Goal: Information Seeking & Learning: Learn about a topic

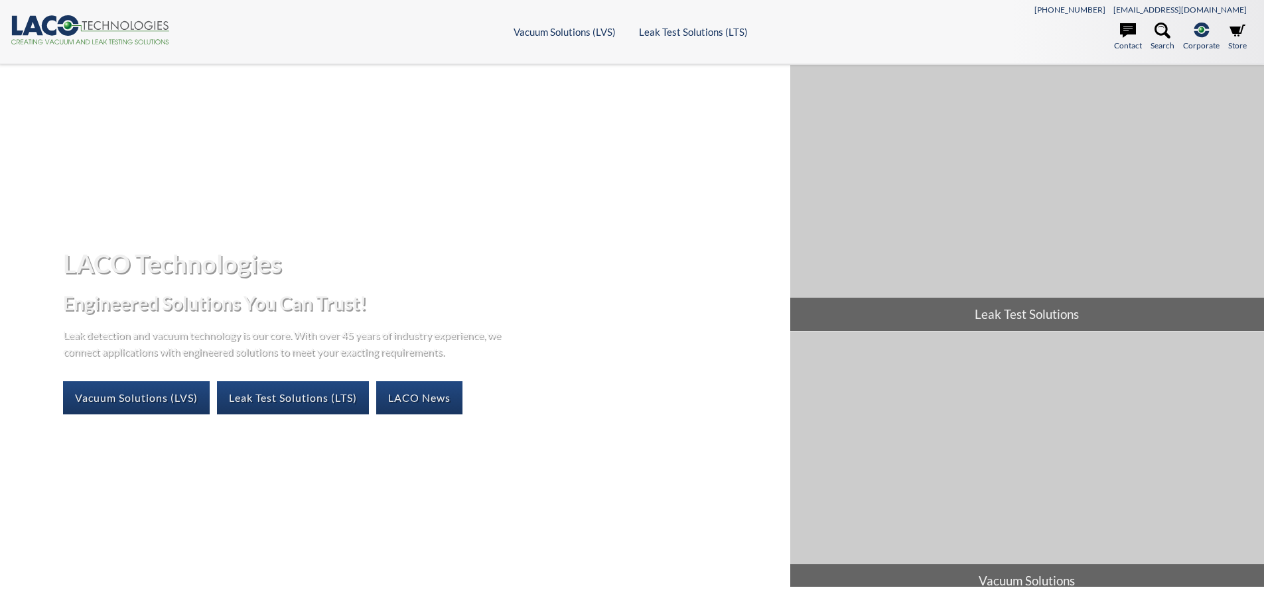
select select "Widgetul Traducere de limbi"
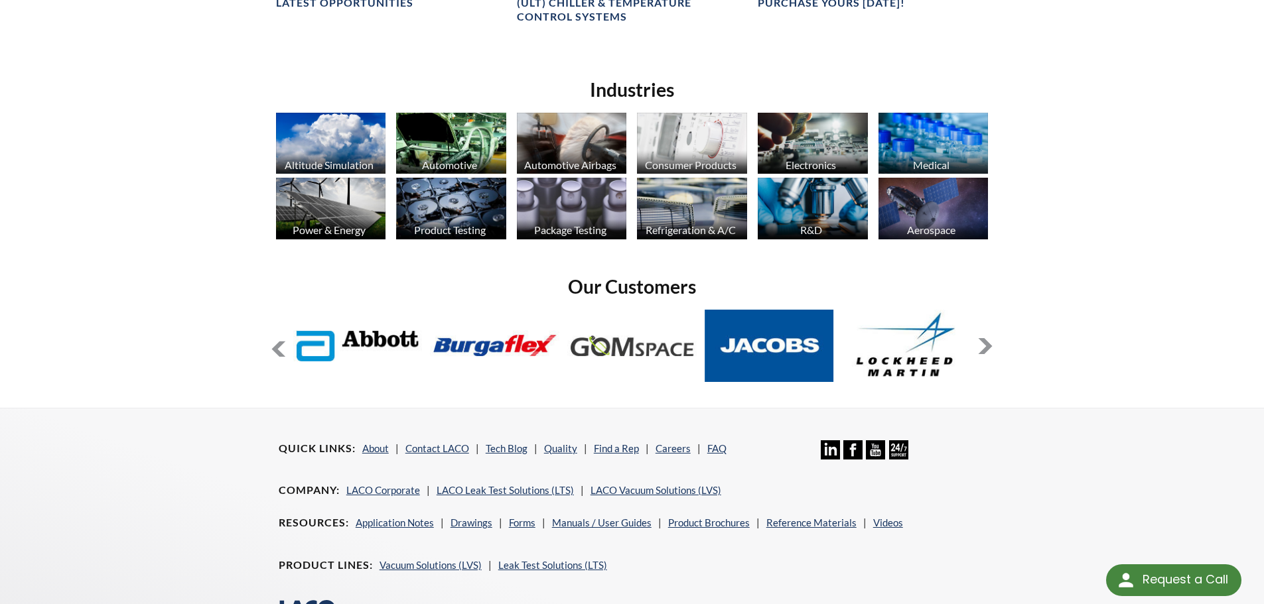
scroll to position [995, 0]
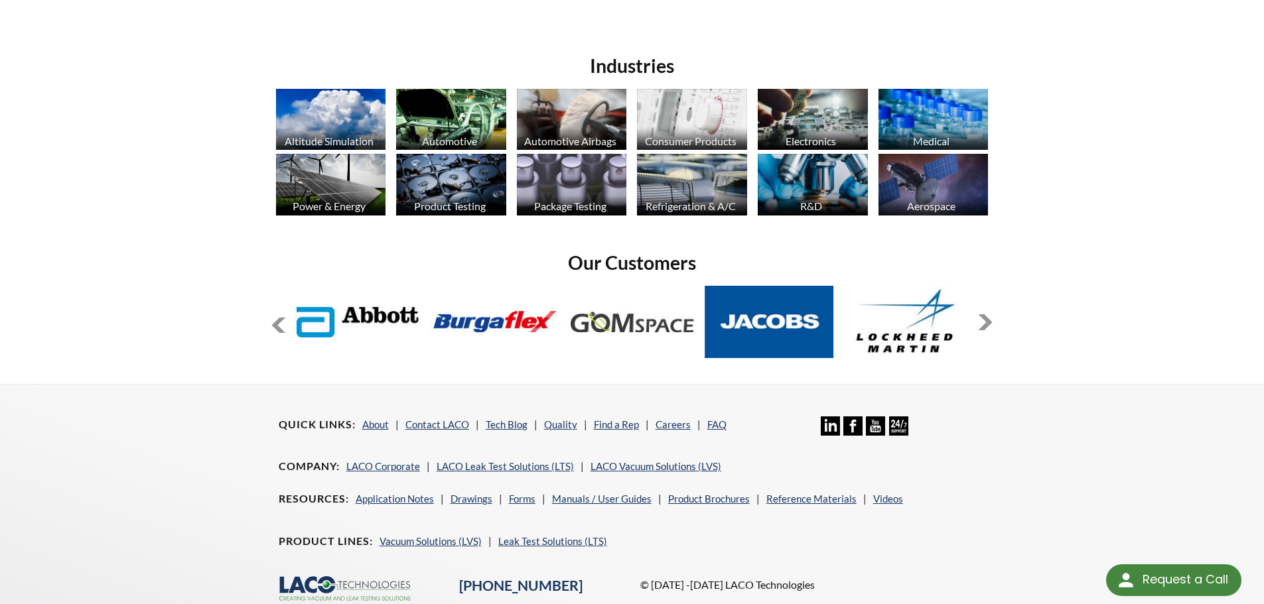
click at [986, 318] on button at bounding box center [985, 322] width 16 height 16
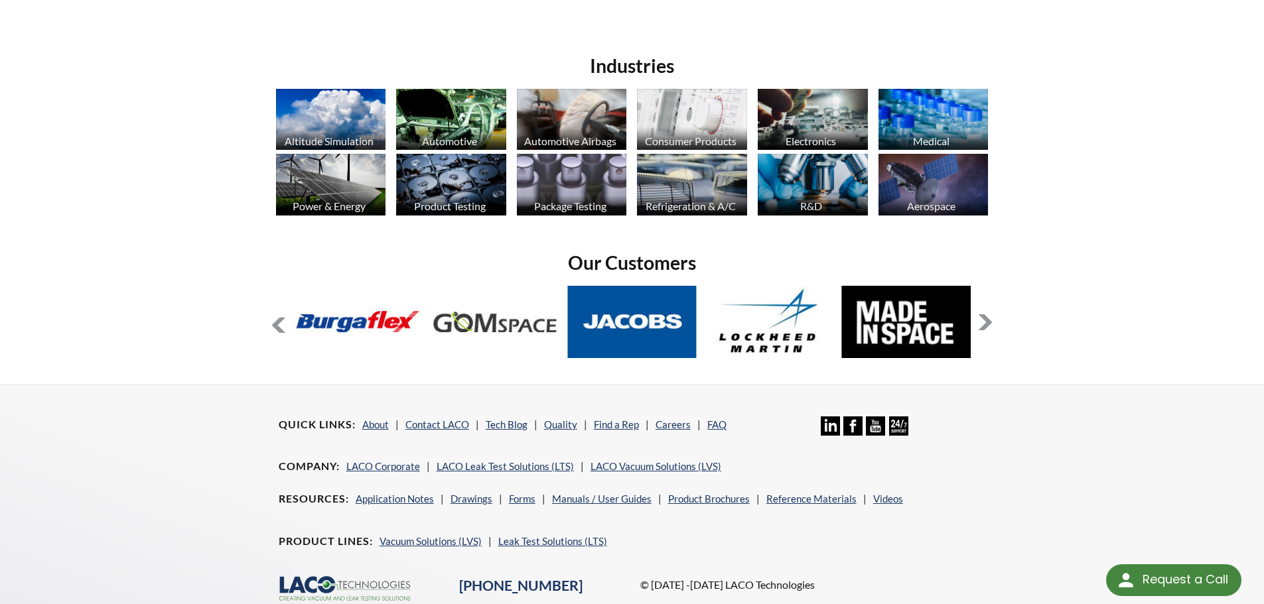
click at [986, 318] on button at bounding box center [985, 322] width 16 height 16
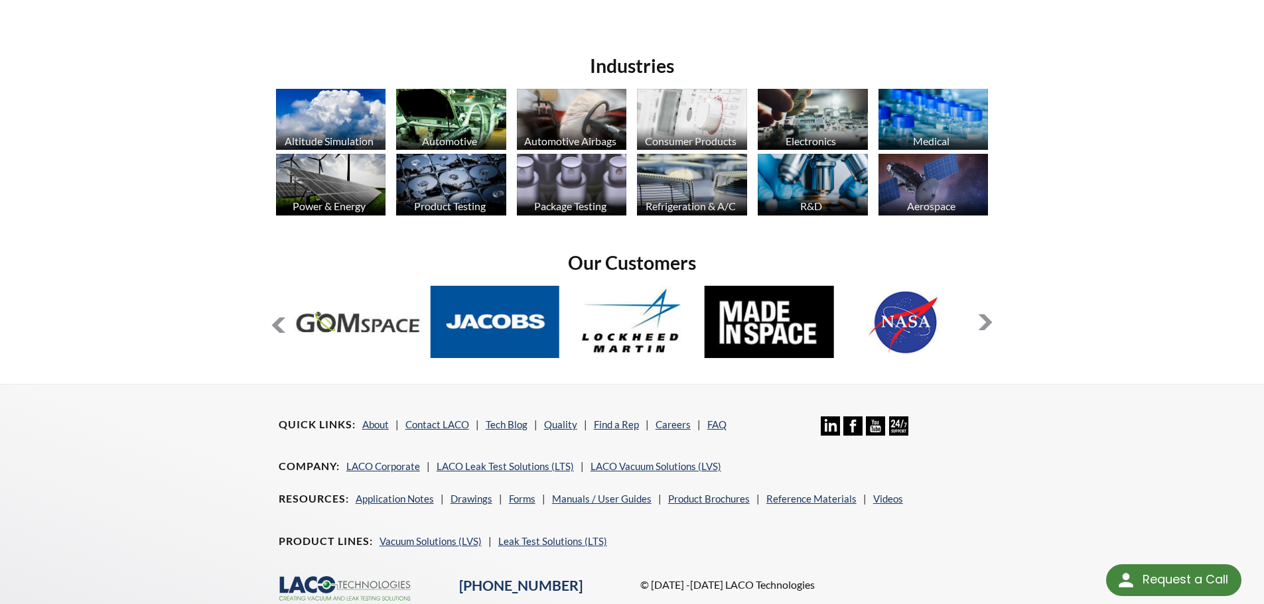
click at [986, 318] on button at bounding box center [985, 322] width 16 height 16
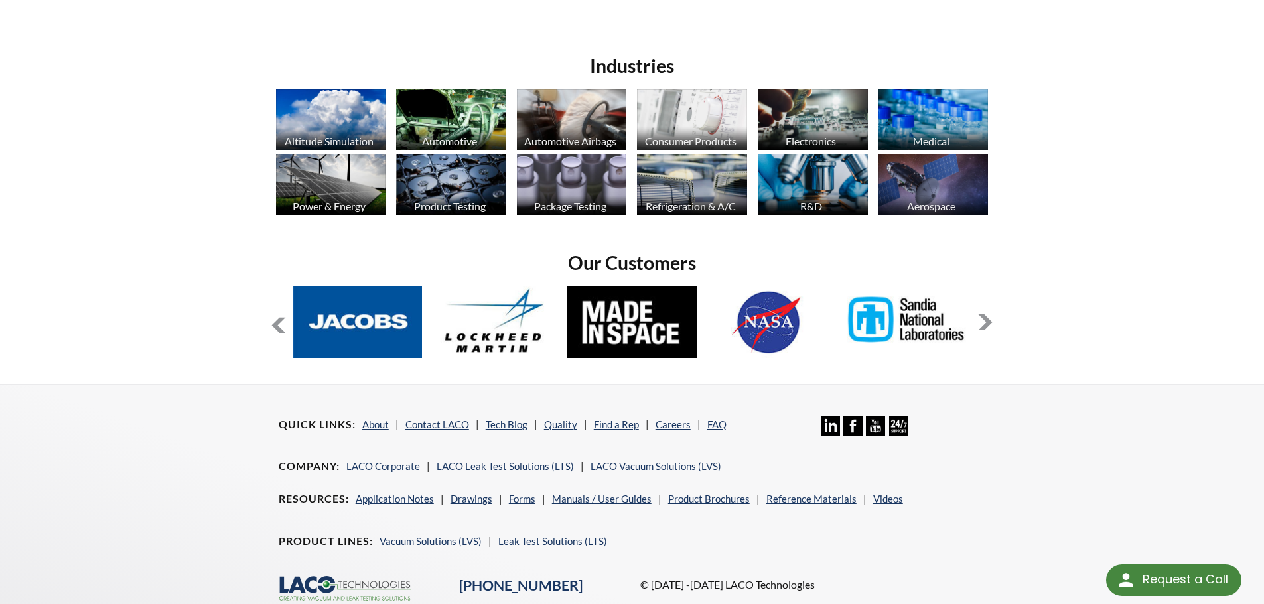
click at [986, 318] on button at bounding box center [985, 322] width 16 height 16
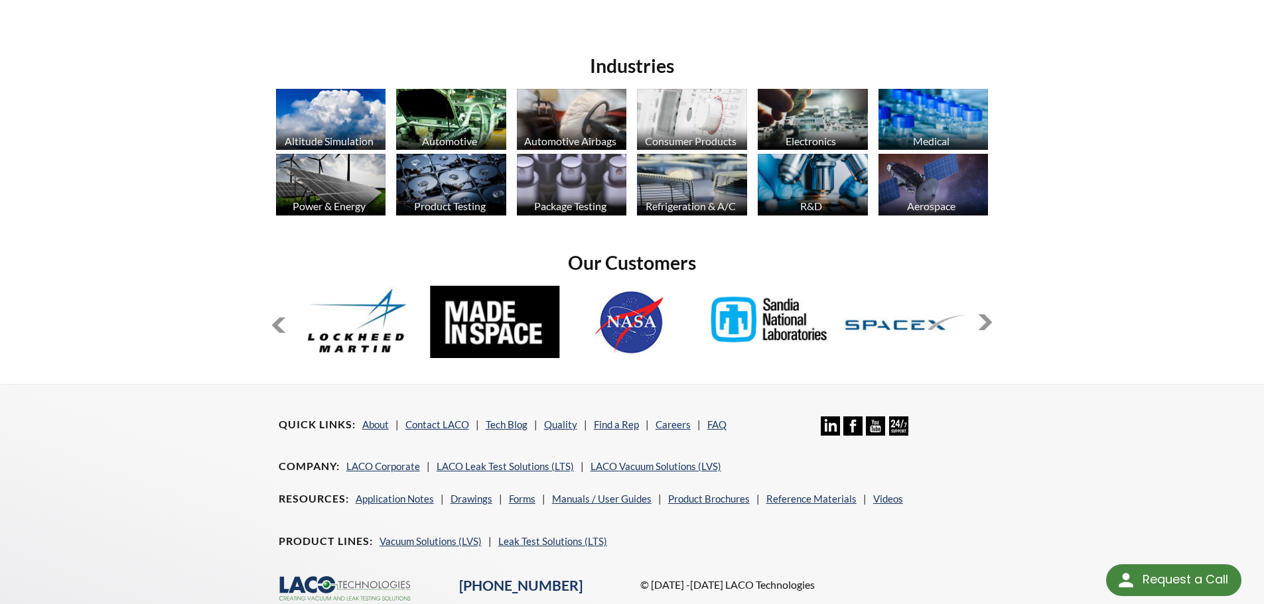
click at [986, 318] on button at bounding box center [985, 322] width 16 height 16
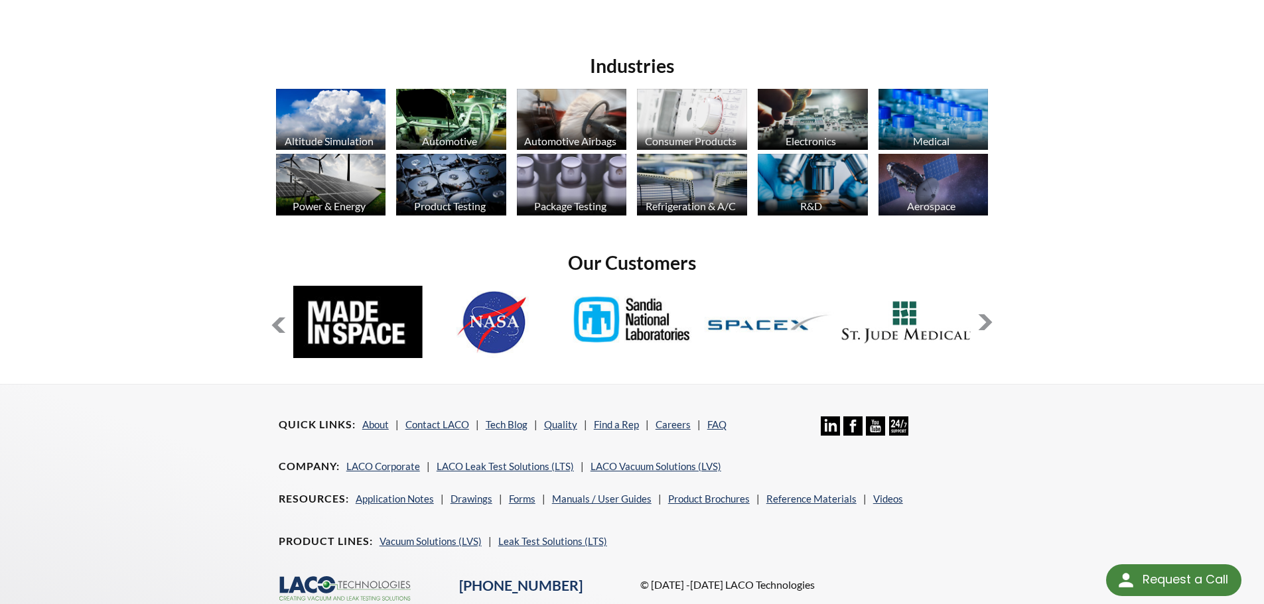
click at [986, 318] on button at bounding box center [985, 322] width 16 height 16
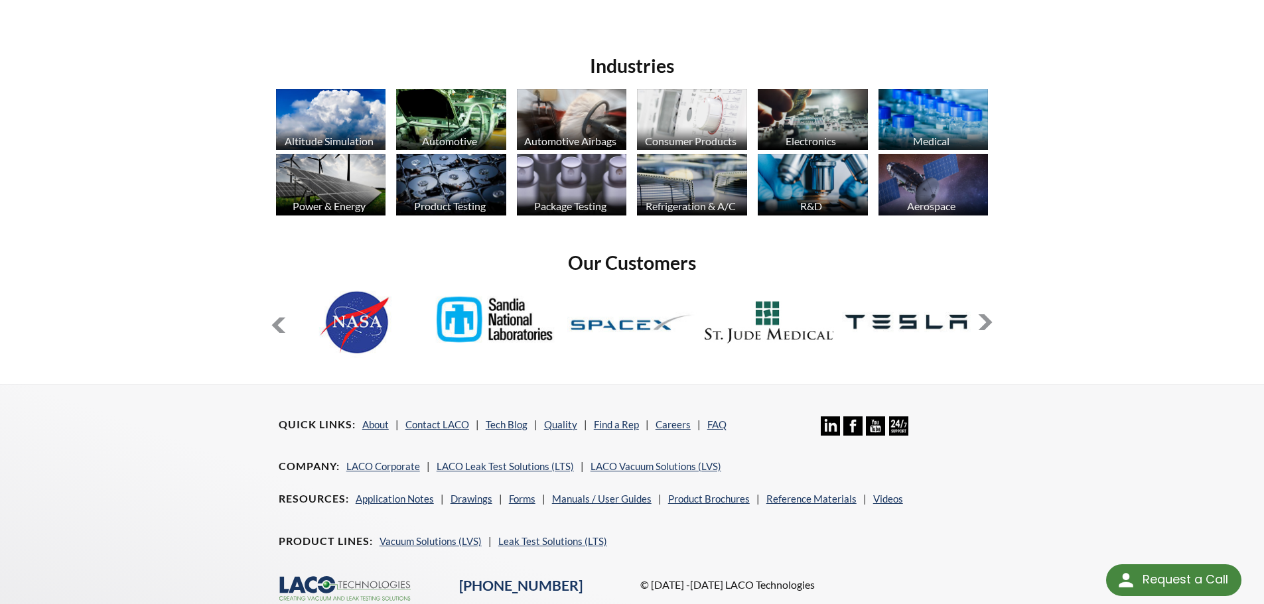
click at [986, 318] on button at bounding box center [985, 322] width 16 height 16
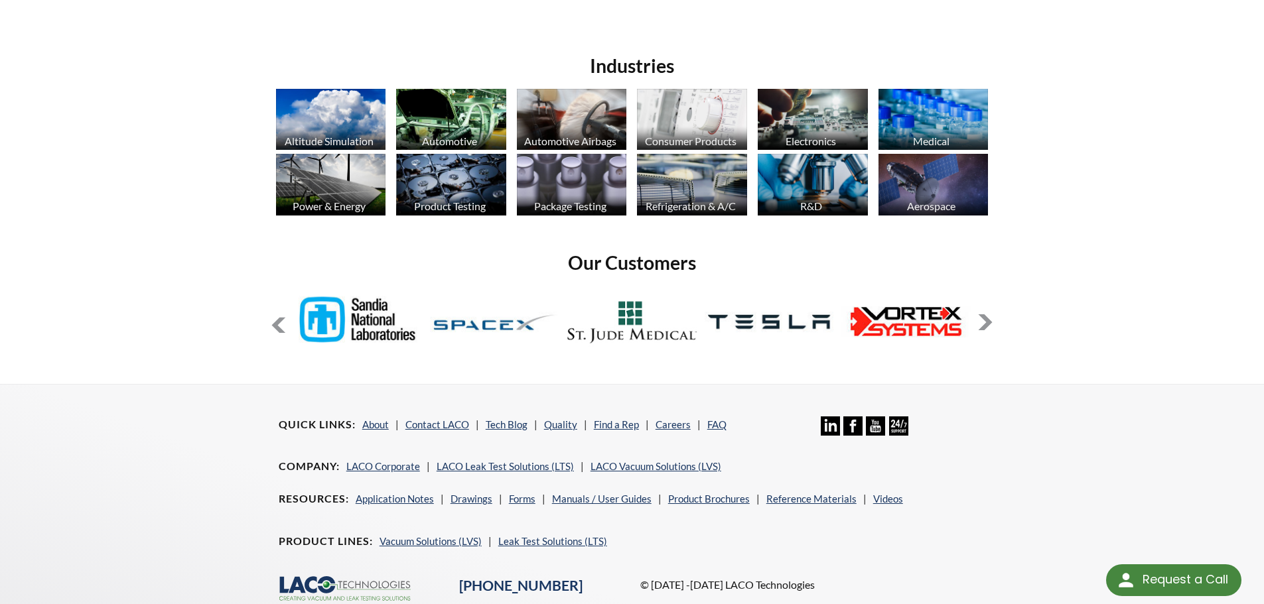
click at [986, 318] on button at bounding box center [985, 322] width 16 height 16
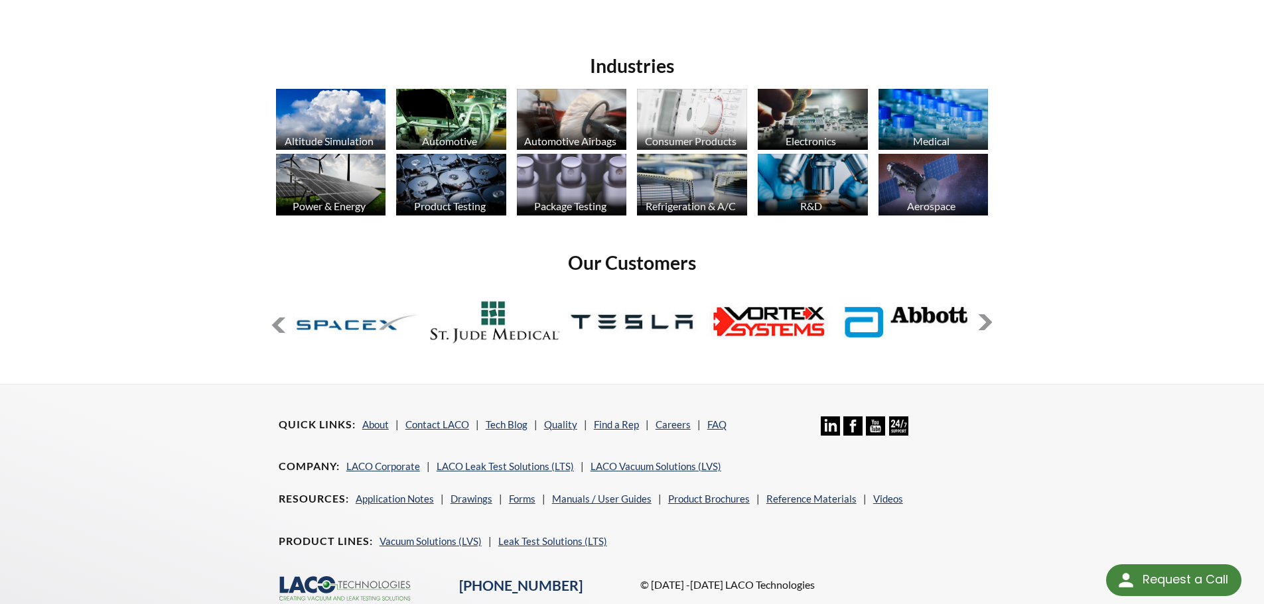
click at [986, 318] on button at bounding box center [985, 322] width 16 height 16
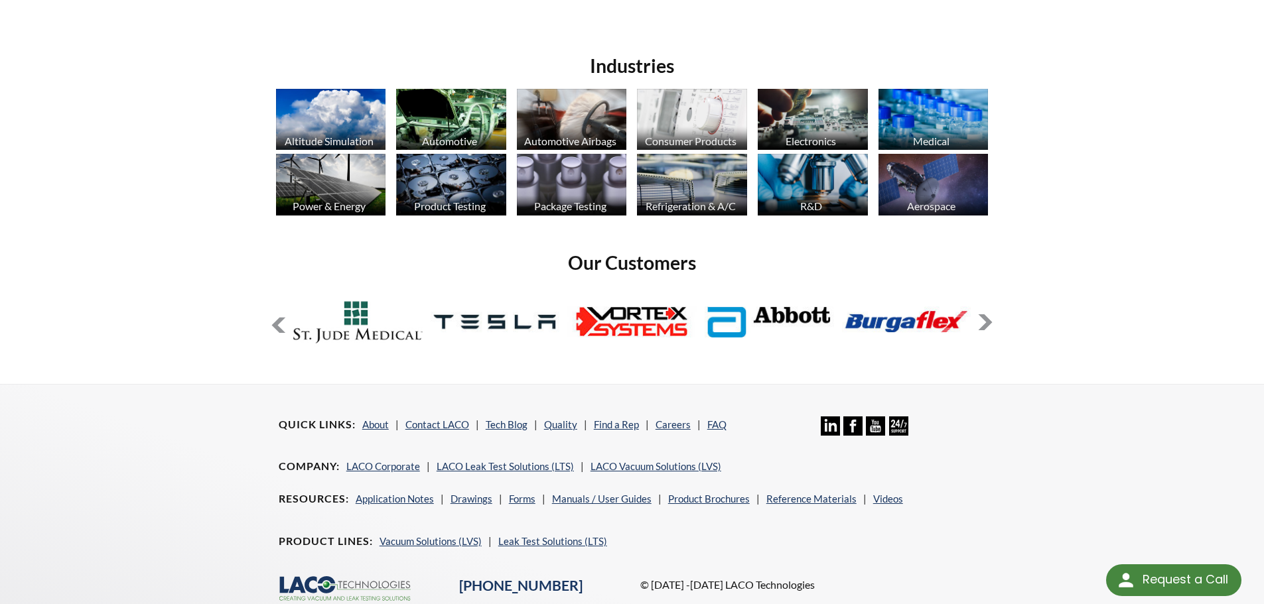
click at [986, 318] on button at bounding box center [985, 322] width 16 height 16
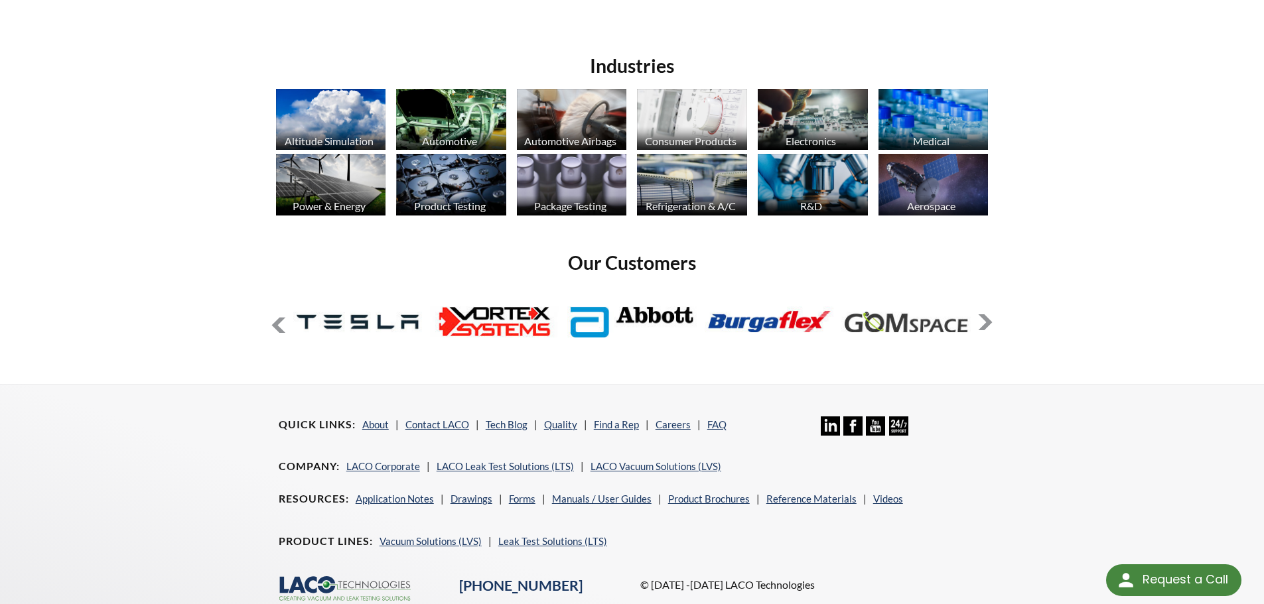
click at [986, 318] on button at bounding box center [985, 322] width 16 height 16
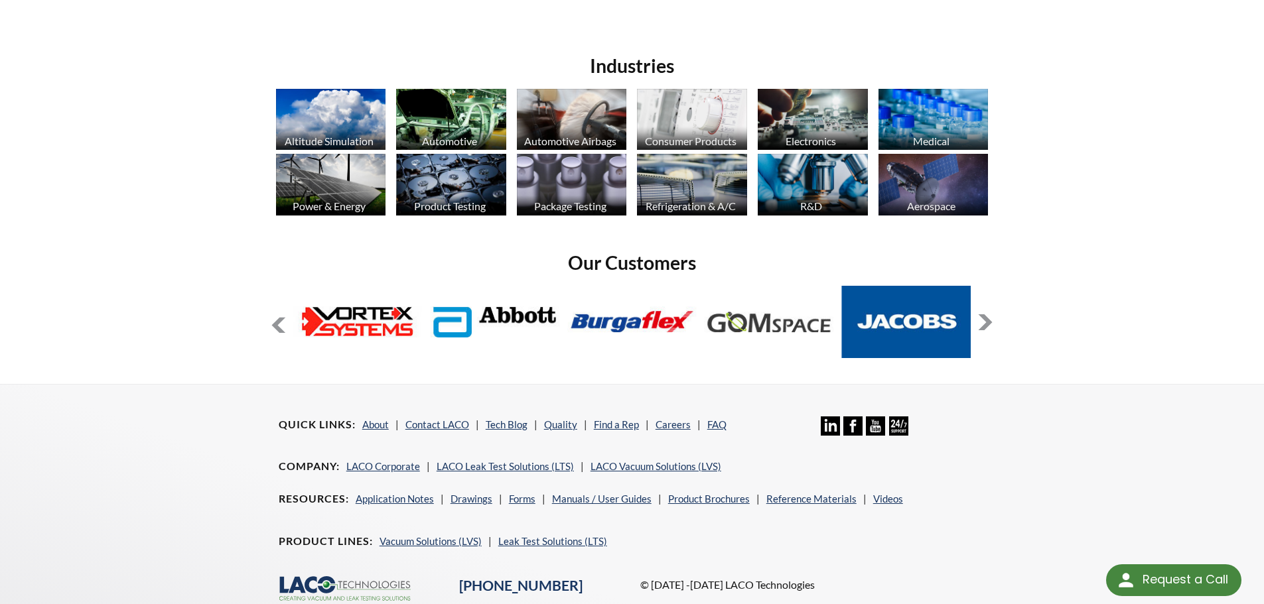
click at [986, 318] on button at bounding box center [985, 322] width 16 height 16
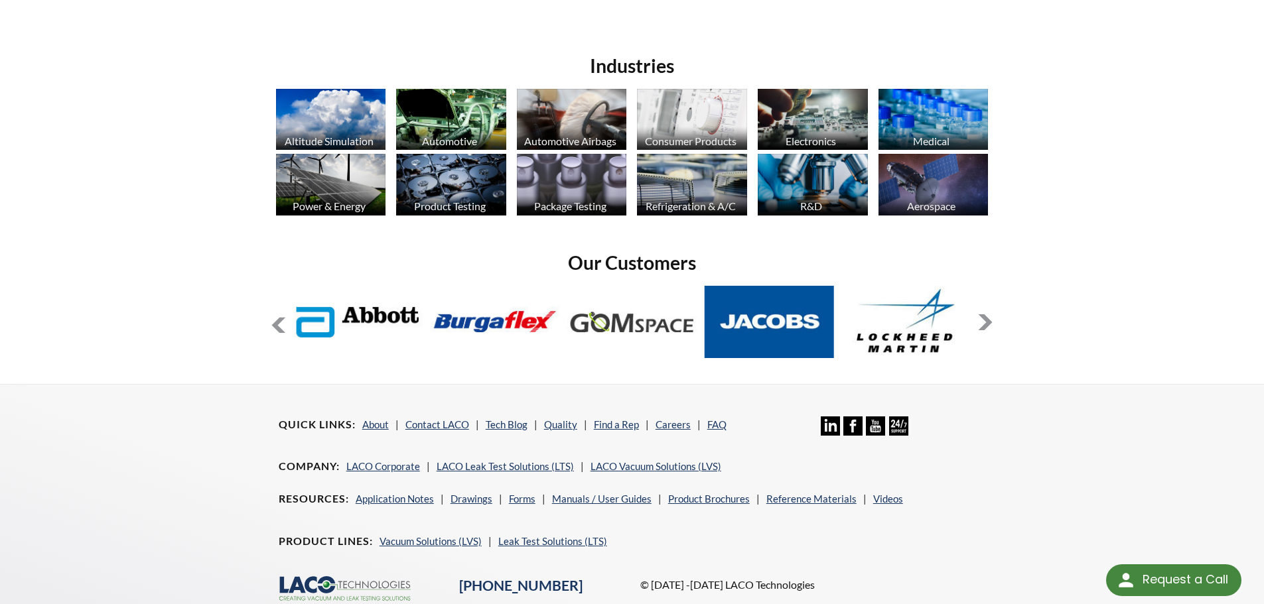
click at [986, 318] on button at bounding box center [985, 322] width 16 height 16
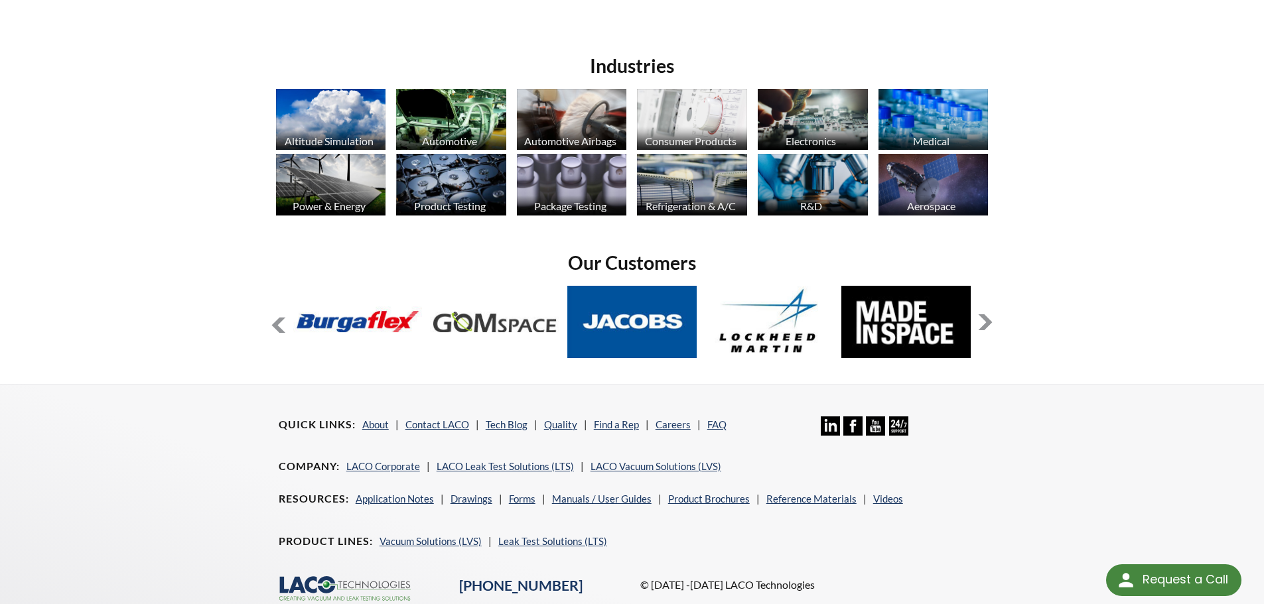
click at [986, 318] on button at bounding box center [985, 322] width 16 height 16
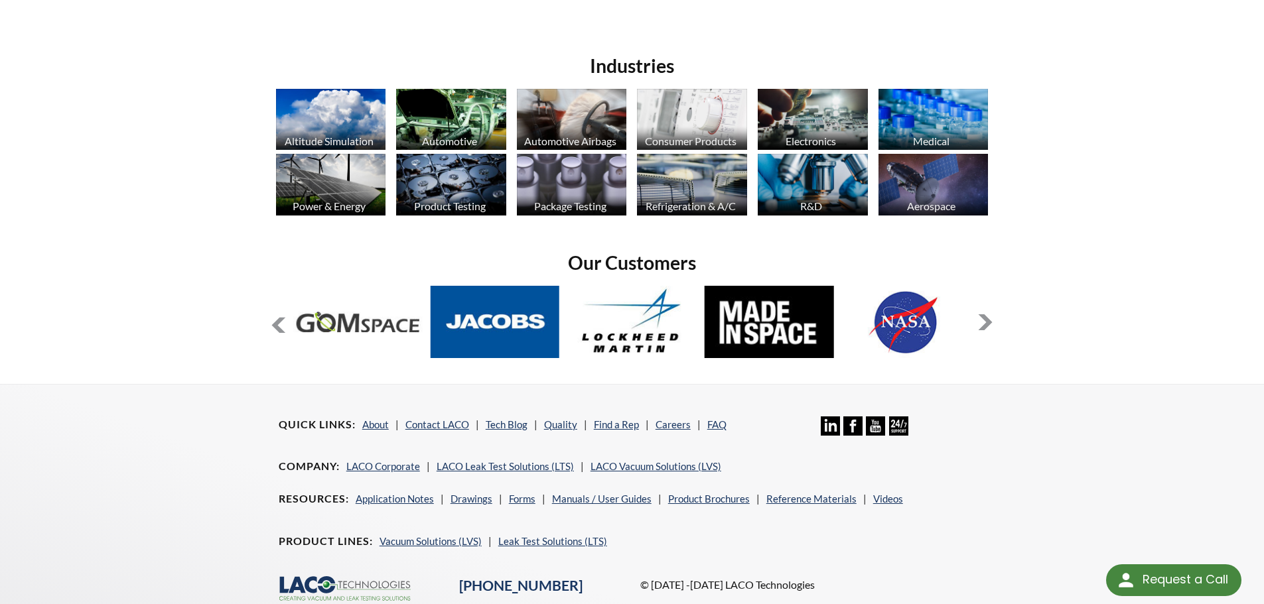
click at [986, 318] on button at bounding box center [985, 322] width 16 height 16
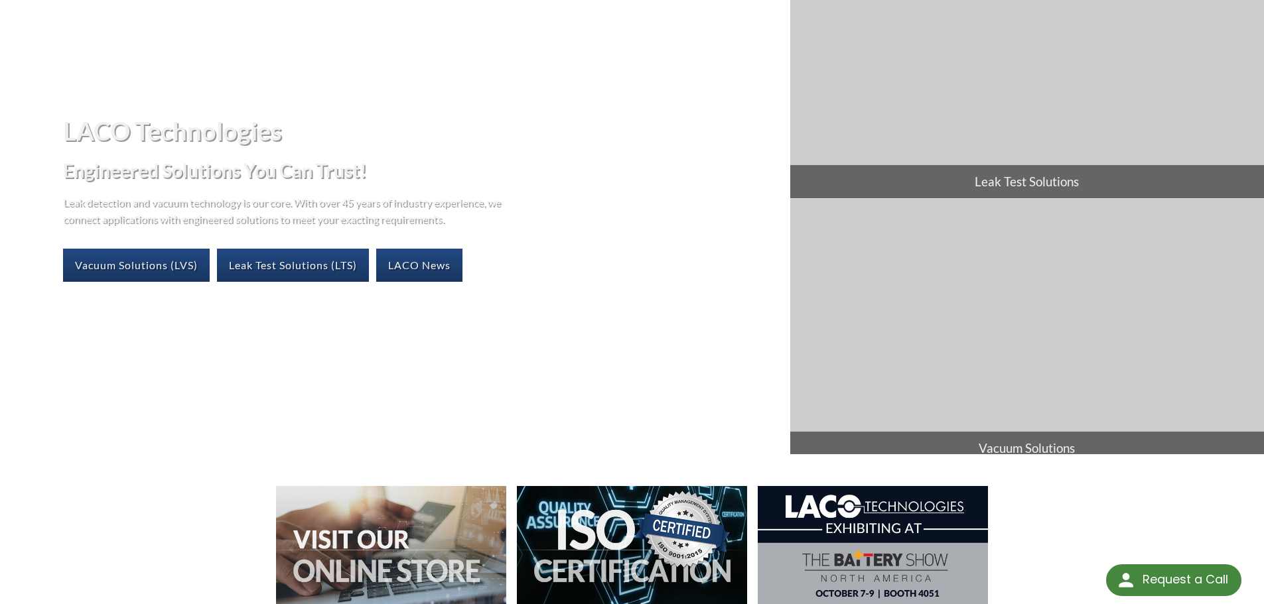
scroll to position [0, 0]
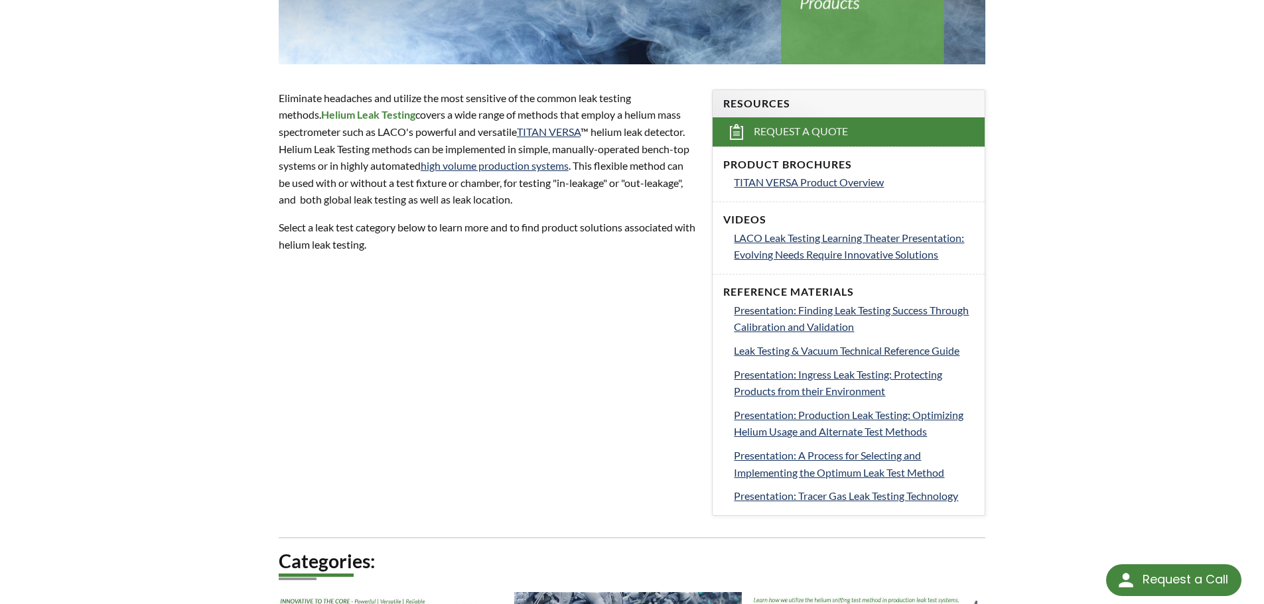
scroll to position [398, 0]
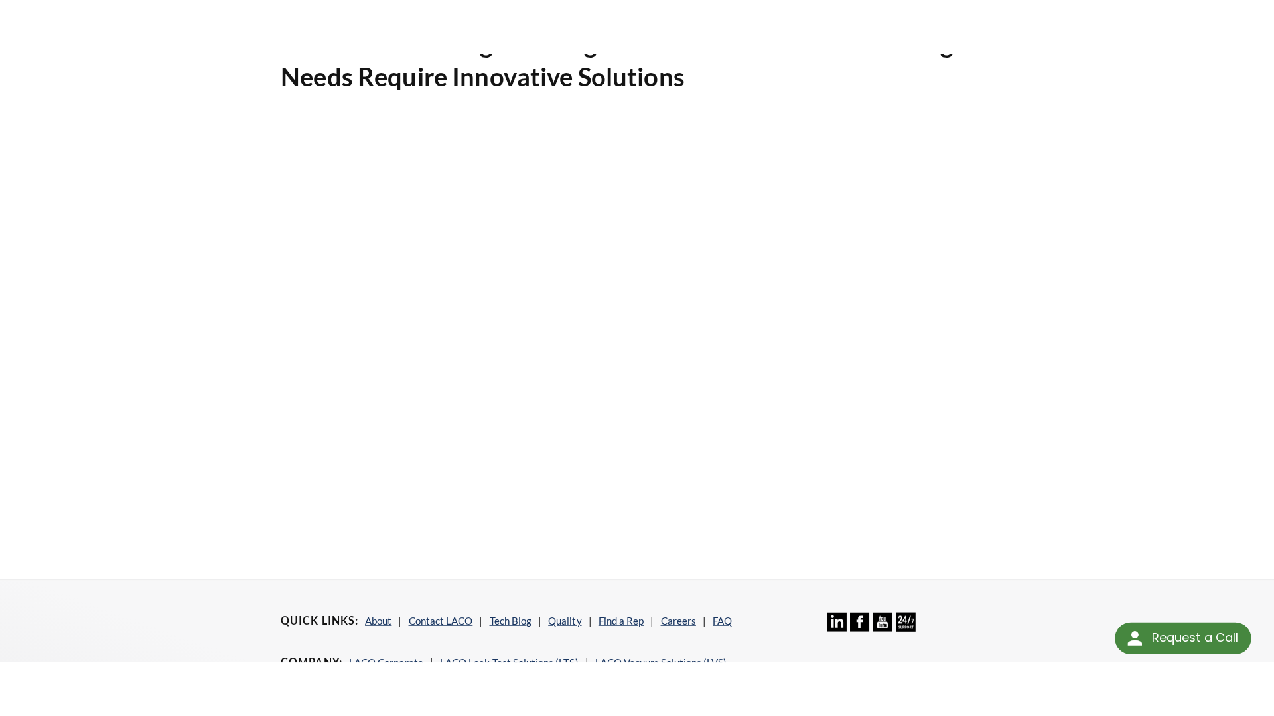
scroll to position [133, 0]
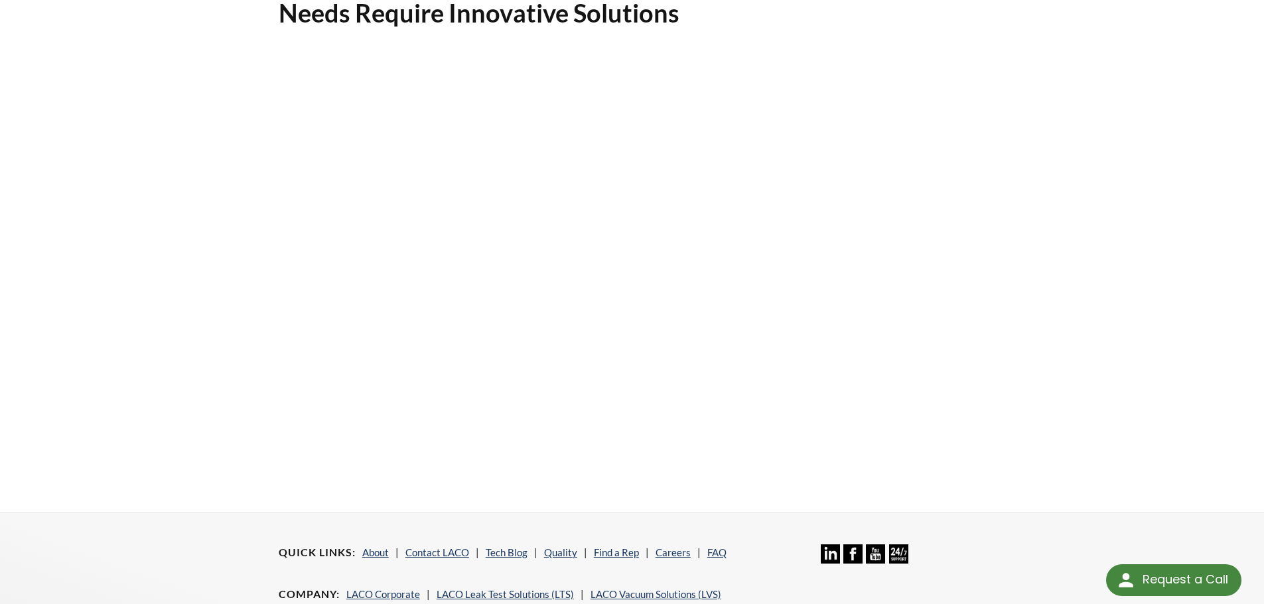
click at [190, 418] on div "LACO Leak Testing Learning Theater Presentation: Evolving Needs Require Innovat…" at bounding box center [632, 222] width 1264 height 580
